Goal: Transaction & Acquisition: Purchase product/service

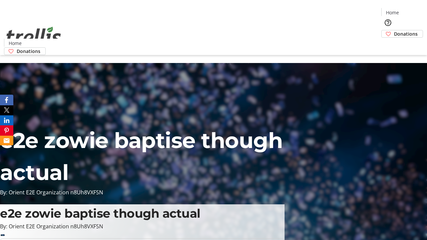
click at [394, 30] on span "Donations" at bounding box center [406, 33] width 24 height 7
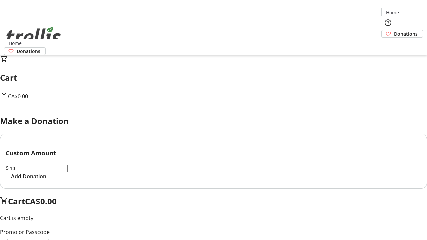
click at [46, 181] on span "Add Donation" at bounding box center [28, 177] width 35 height 8
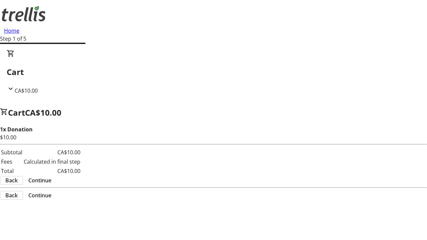
select select "CA"
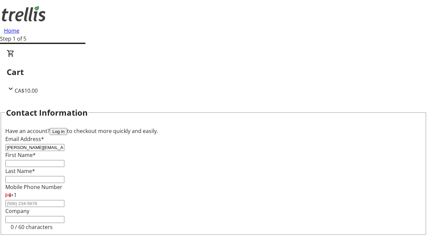
type input "[PERSON_NAME][EMAIL_ADDRESS][DOMAIN_NAME]"
type input "[PERSON_NAME]"
type input "[STREET_ADDRESS][PERSON_NAME]"
type input "Kelowna"
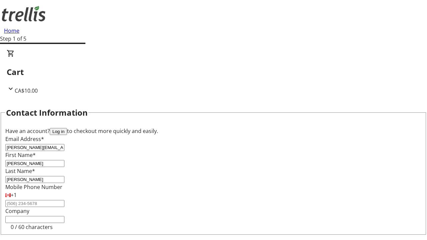
select select "BC"
type input "Kelowna"
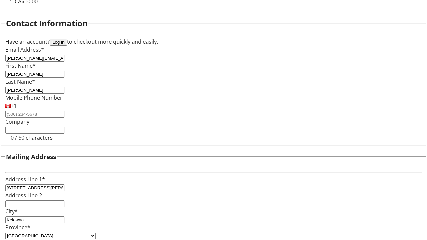
type input "V1Y 0C2"
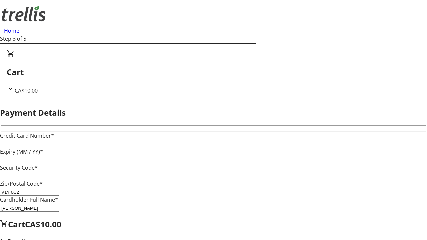
type input "V1Y 0C2"
